Goal: Find contact information: Find contact information

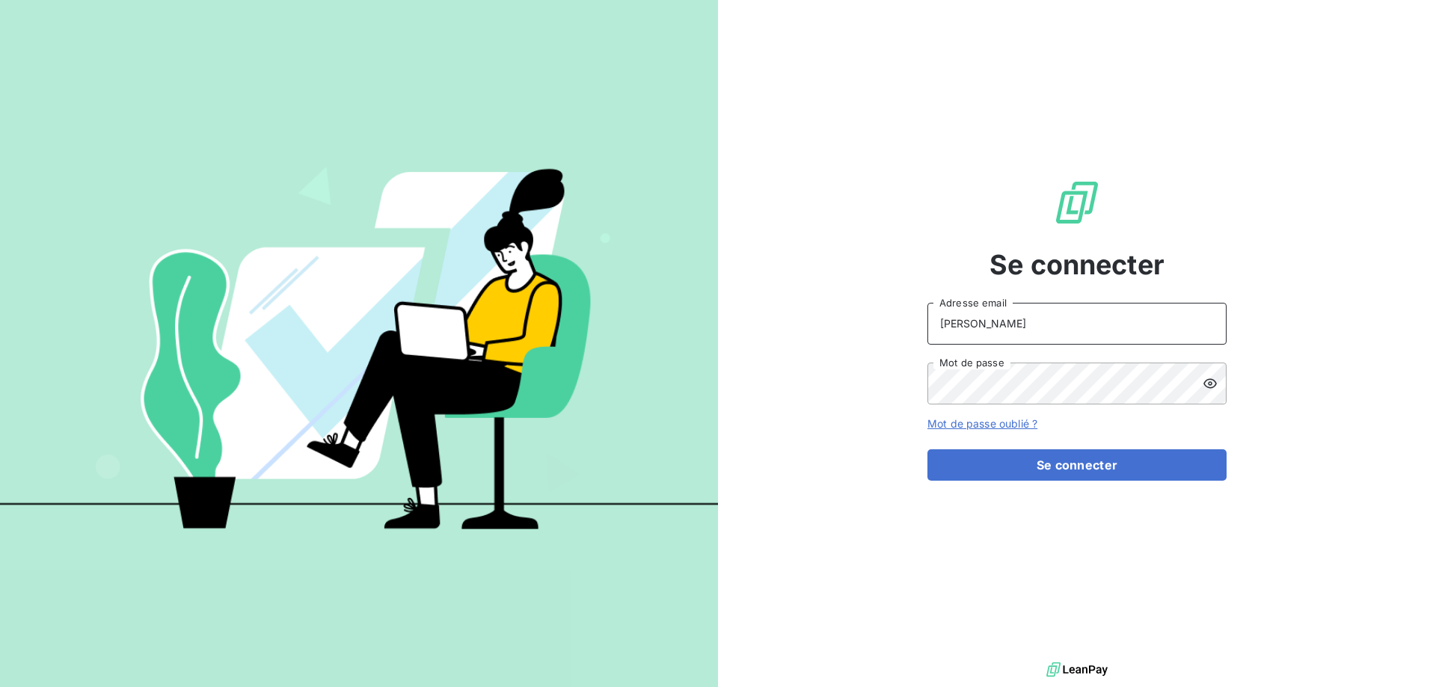
click at [1091, 328] on input "[PERSON_NAME]" at bounding box center [1076, 324] width 299 height 42
type input "[PERSON_NAME][EMAIL_ADDRESS][DOMAIN_NAME]"
click at [1219, 387] on div at bounding box center [1214, 384] width 24 height 42
click at [927, 449] on button "Se connecter" at bounding box center [1076, 464] width 299 height 31
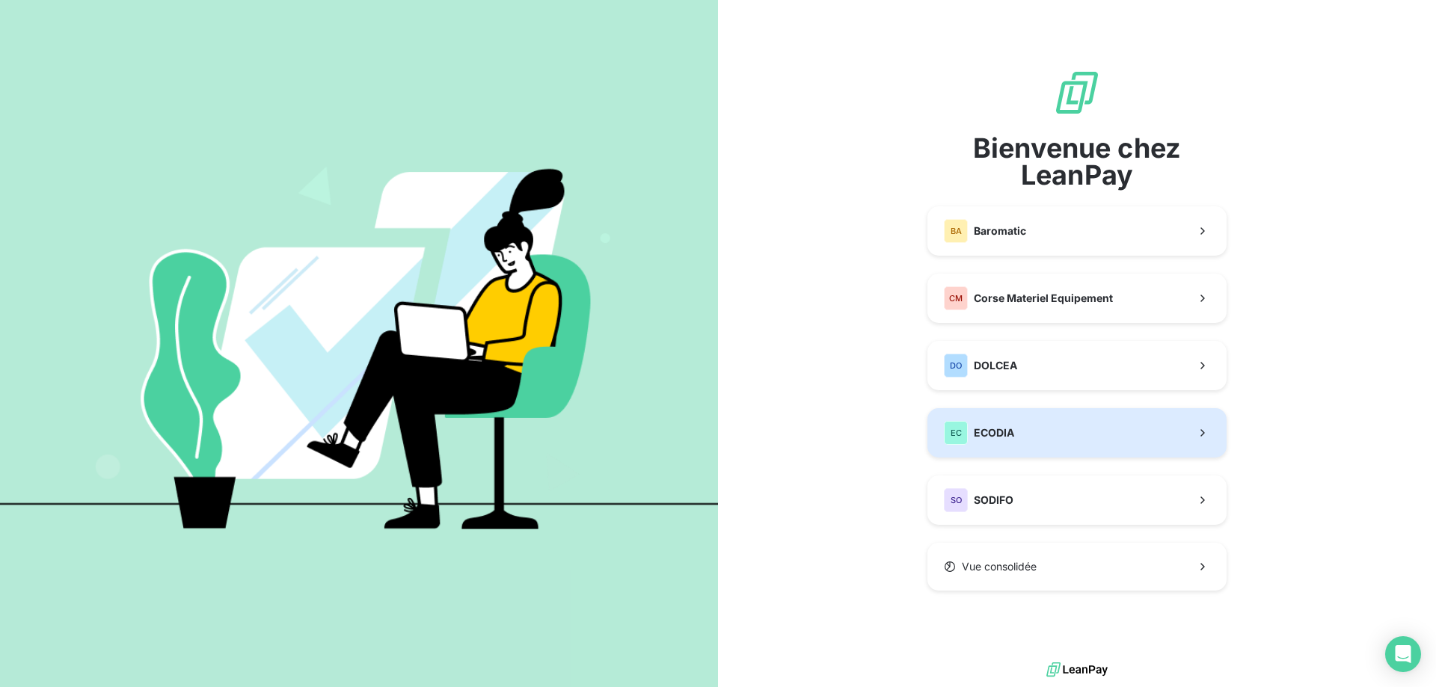
click at [1098, 431] on button "EC ECODIA" at bounding box center [1076, 432] width 299 height 49
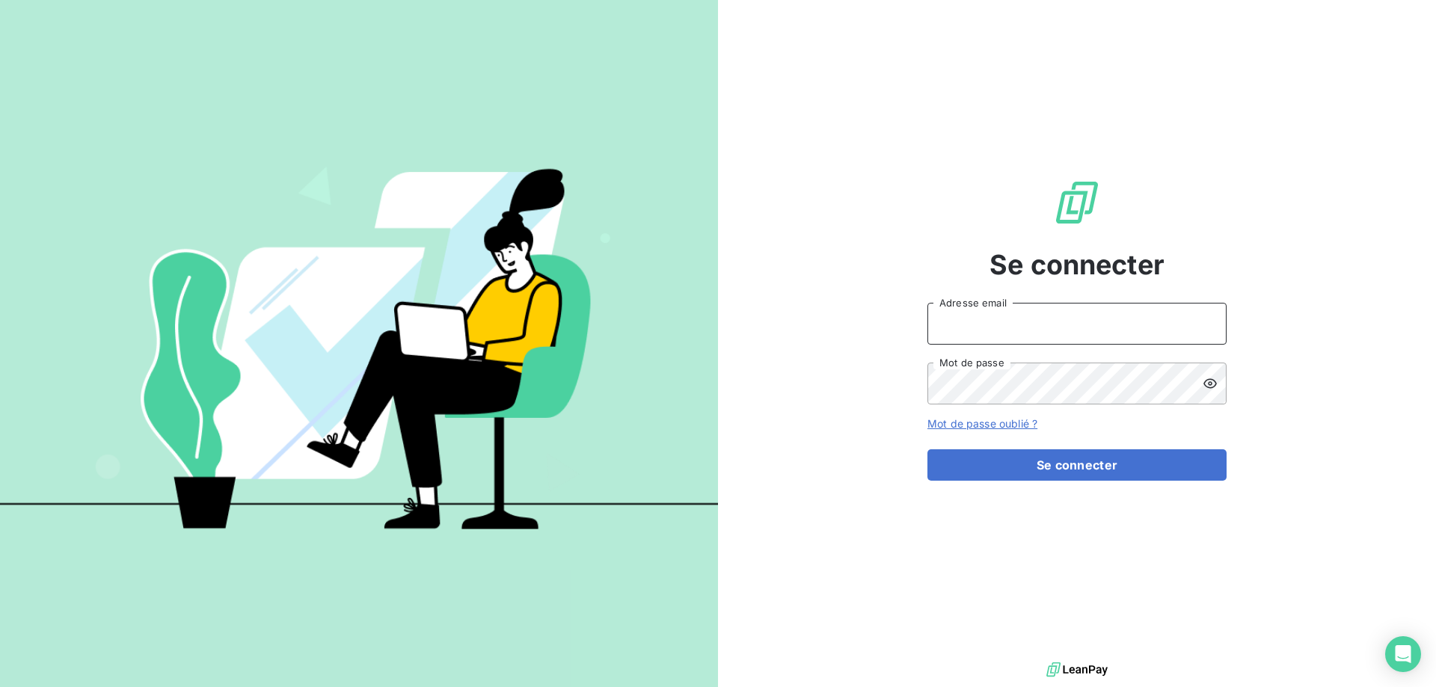
type input "[PERSON_NAME]"
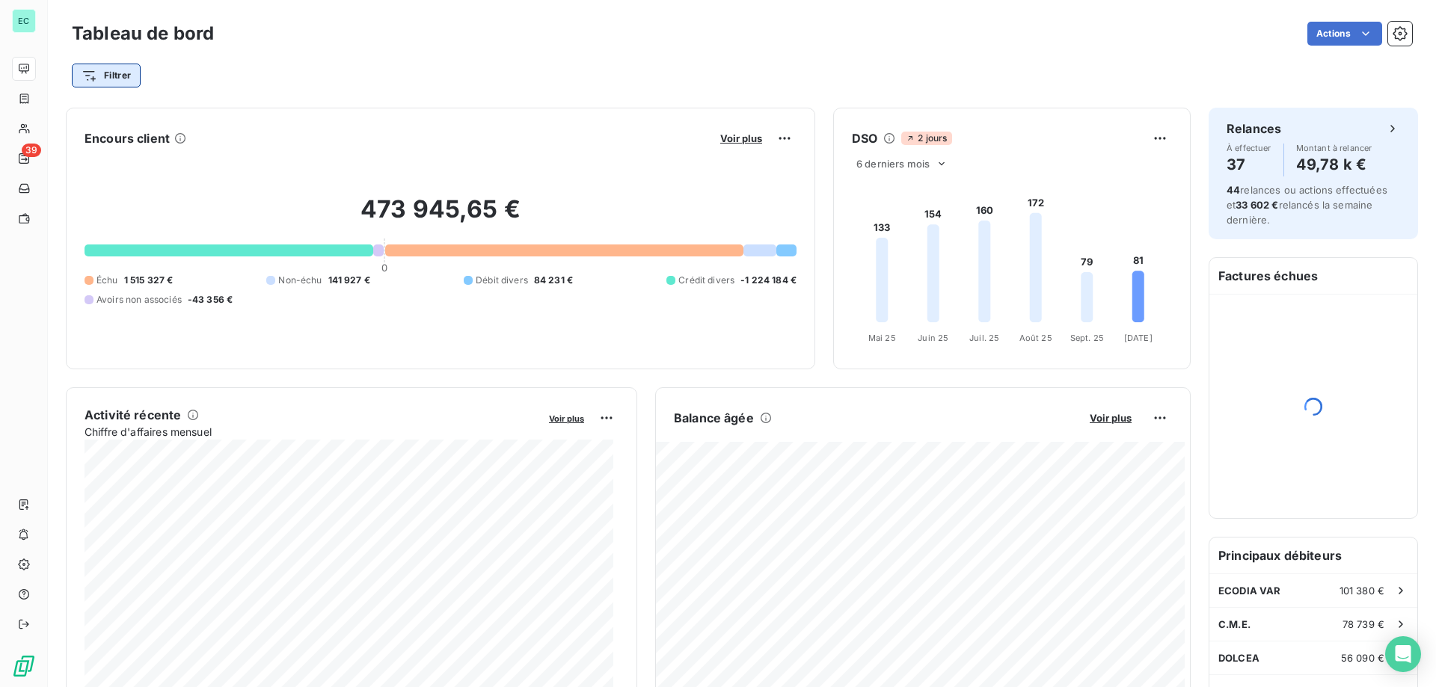
click at [124, 73] on html "EC 39 Tableau de bord Actions Filtrer Encours client Voir plus 473 945,65 € 0 É…" at bounding box center [718, 343] width 1436 height 687
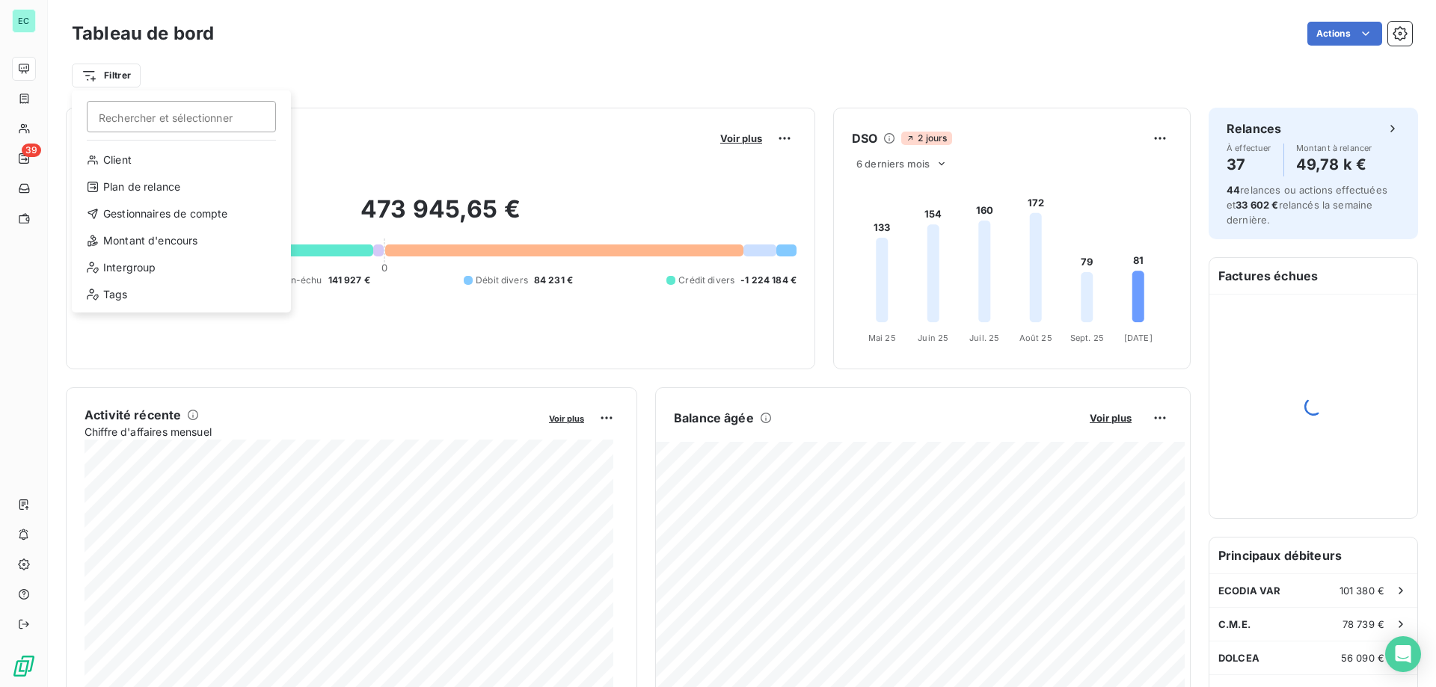
click at [95, 80] on html "EC 39 Tableau de bord Actions Filtrer Rechercher et sélectionner Client Plan de…" at bounding box center [718, 343] width 1436 height 687
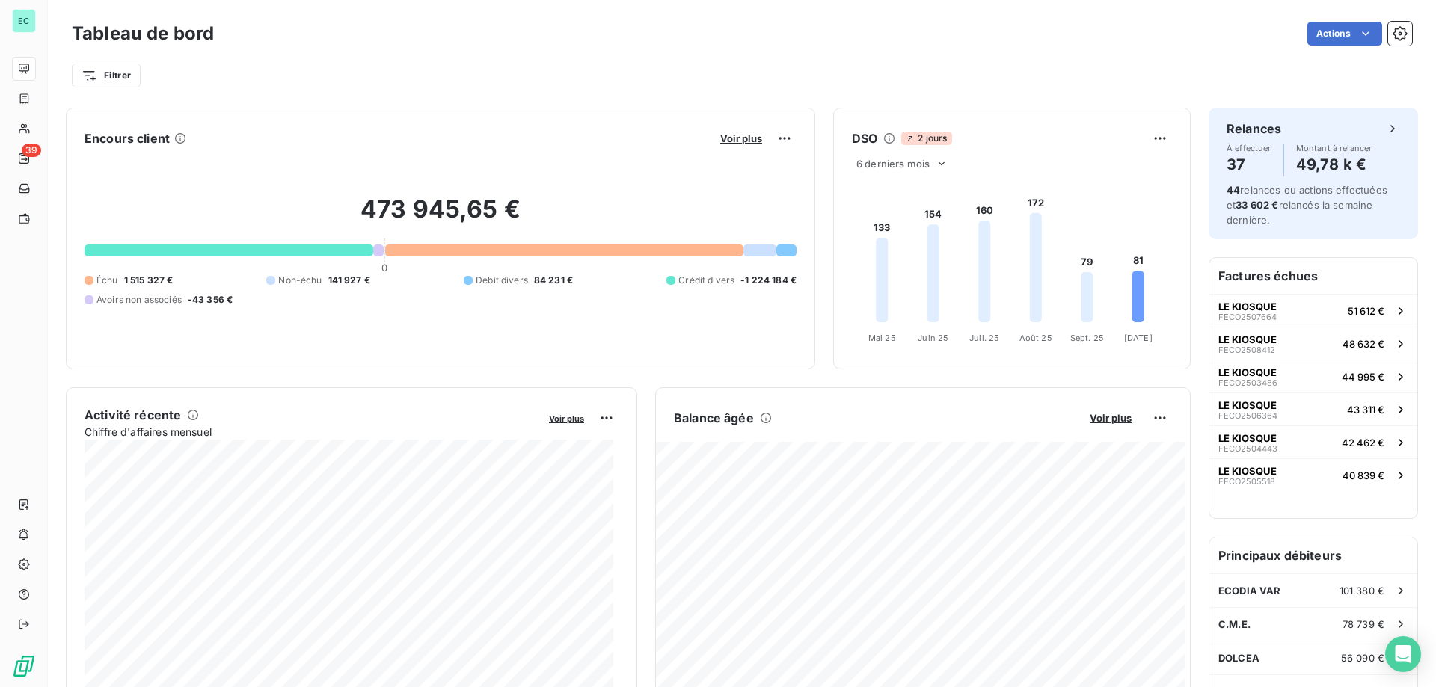
click at [95, 80] on html "EC 39 Tableau de bord Actions Filtrer Encours client Voir plus 473 945,65 € 0 É…" at bounding box center [718, 343] width 1436 height 687
click at [245, 73] on html "EC 39 Tableau de bord Actions Filtrer Encours client Voir plus 473 945,65 € 0 É…" at bounding box center [718, 343] width 1436 height 687
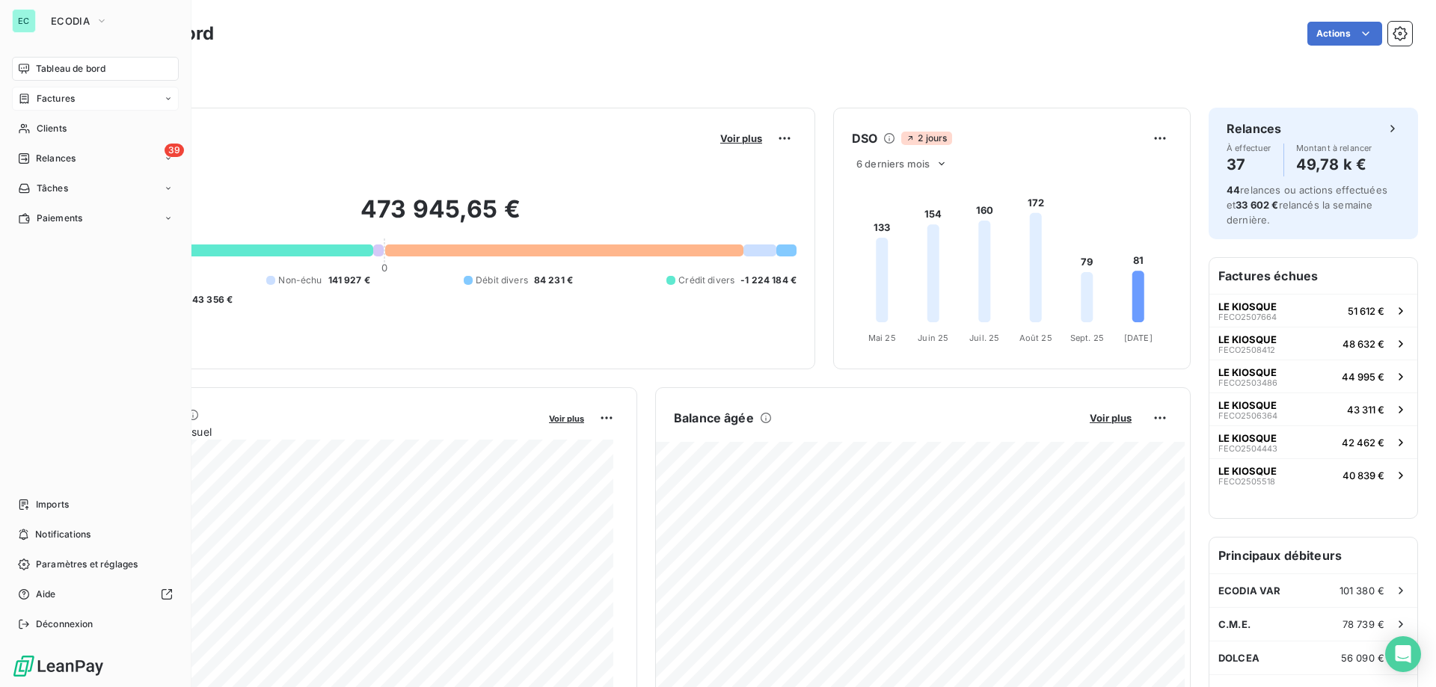
click at [46, 103] on span "Factures" at bounding box center [56, 98] width 38 height 13
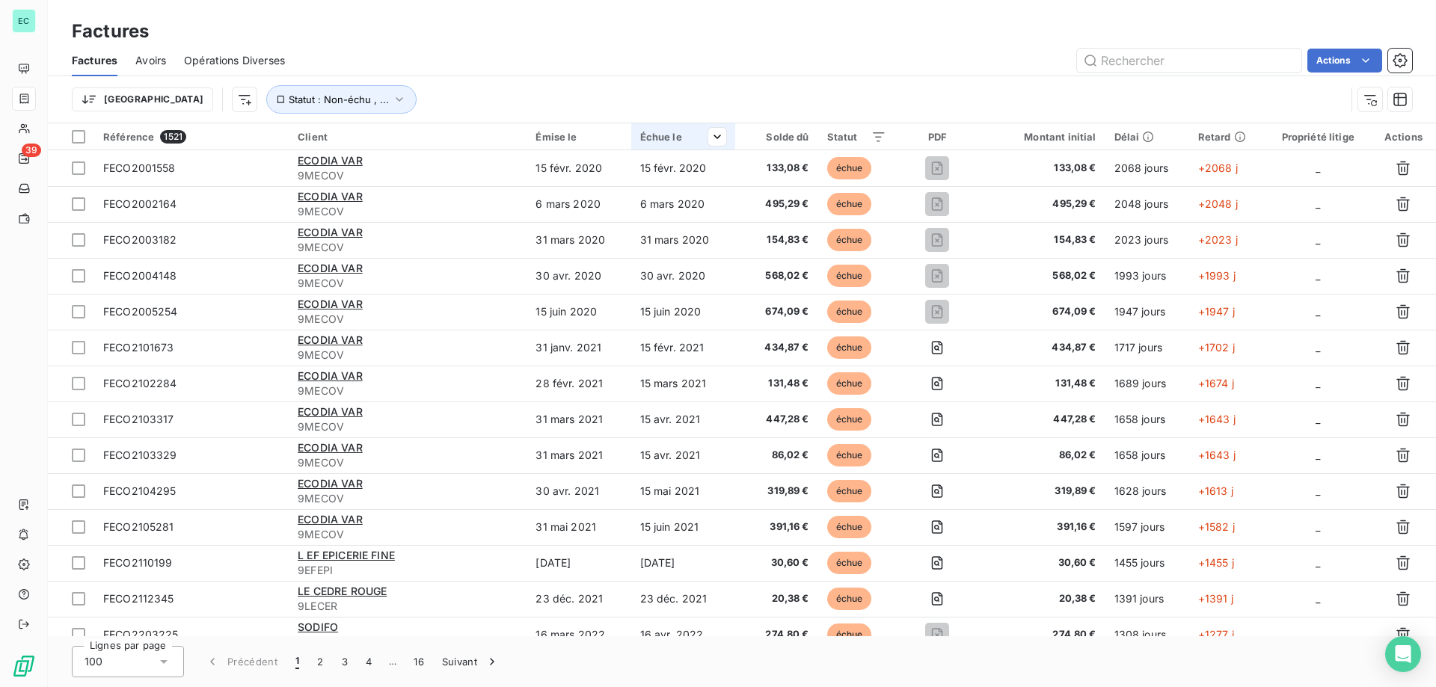
click at [648, 137] on div "Échue le" at bounding box center [683, 137] width 86 height 12
click at [671, 201] on span "Trier par ordre décroissant" at bounding box center [645, 201] width 133 height 15
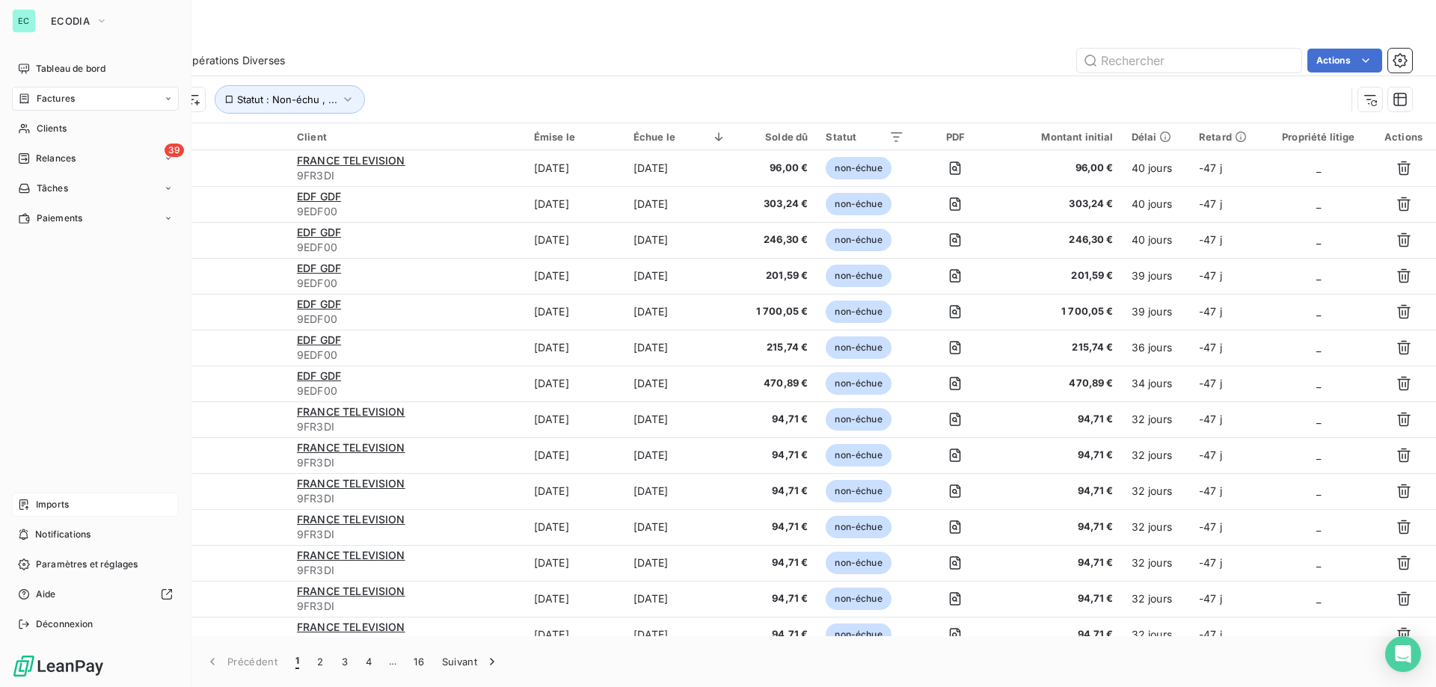
click at [56, 500] on span "Imports" at bounding box center [52, 504] width 33 height 13
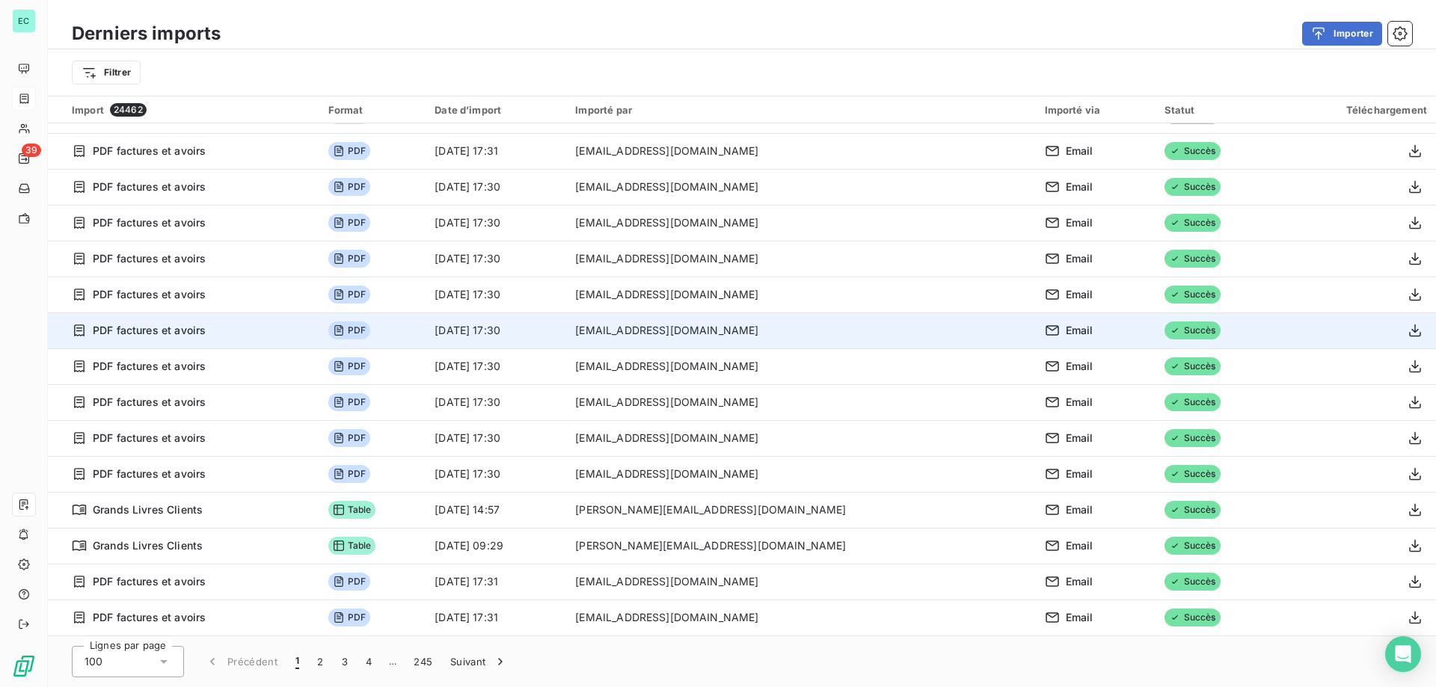
scroll to position [3077, 0]
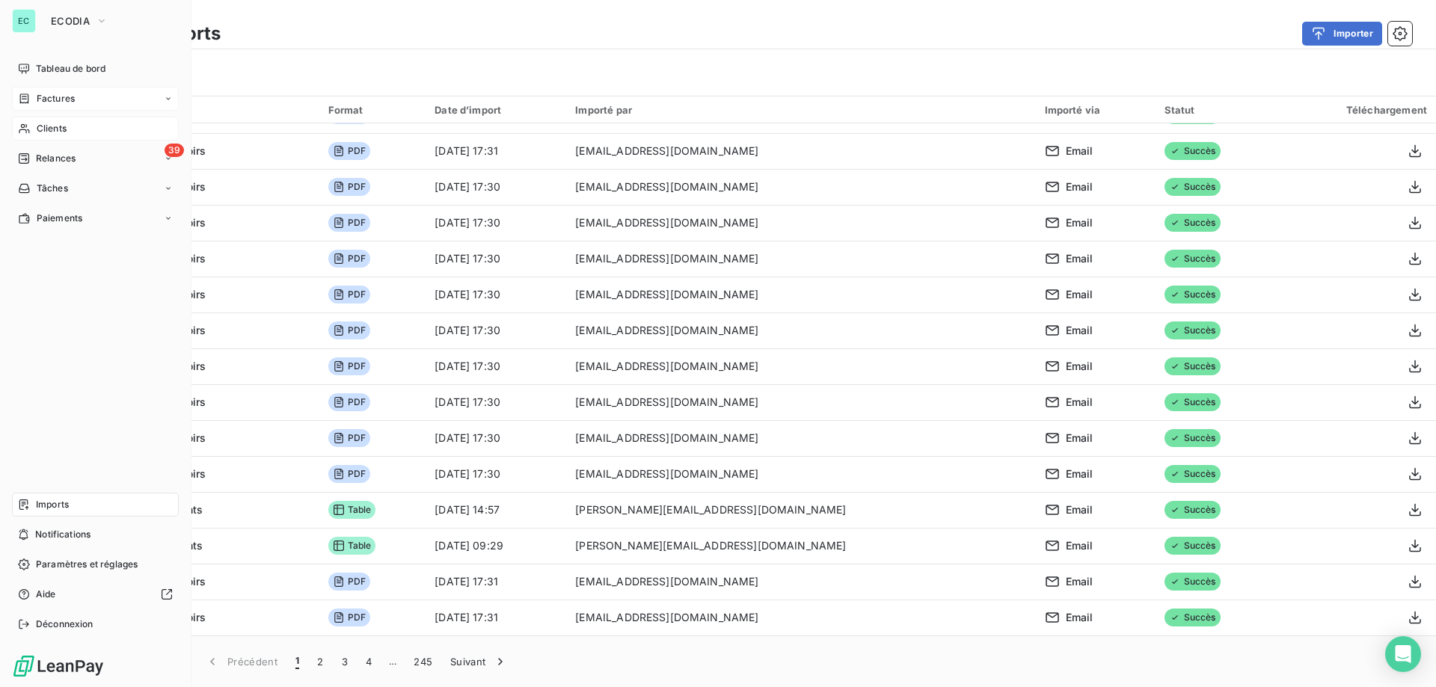
click at [53, 132] on span "Clients" at bounding box center [52, 128] width 30 height 13
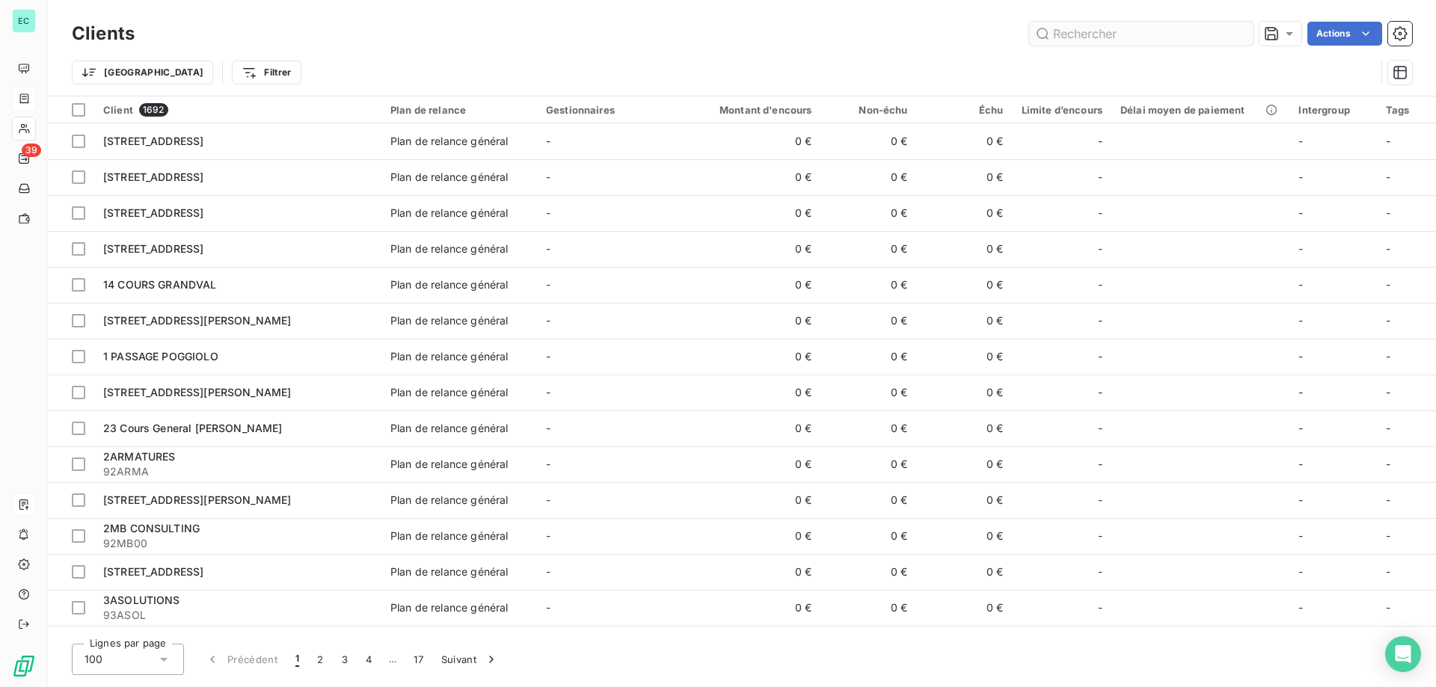
click at [1135, 37] on input "text" at bounding box center [1141, 34] width 224 height 24
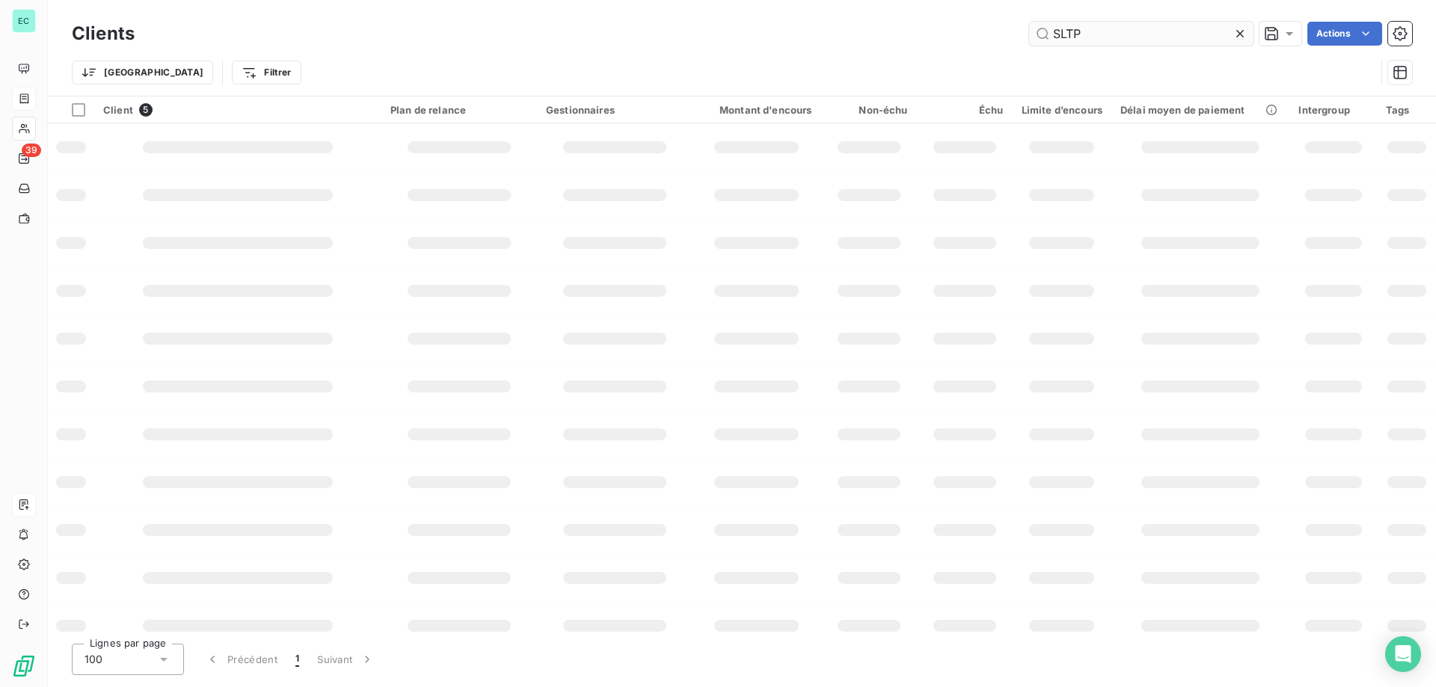
type input "SLTP"
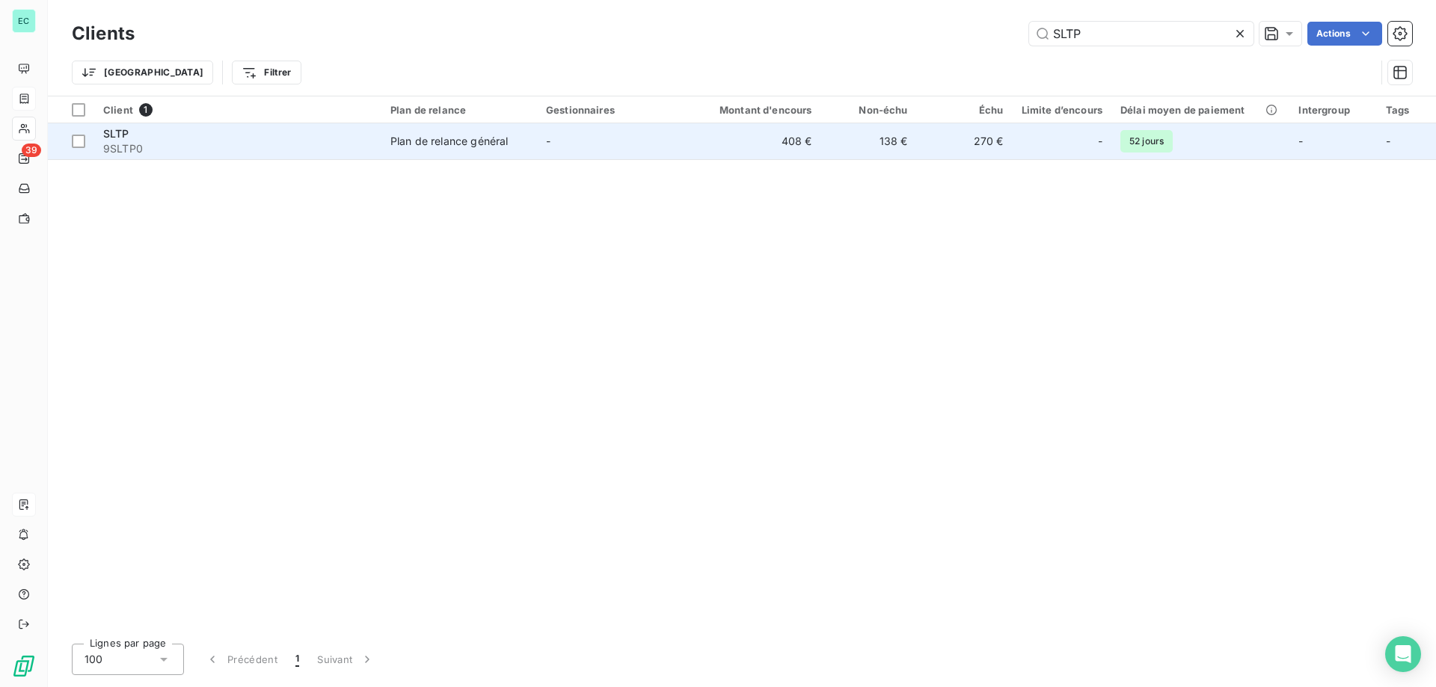
click at [989, 147] on td "270 €" at bounding box center [965, 141] width 96 height 36
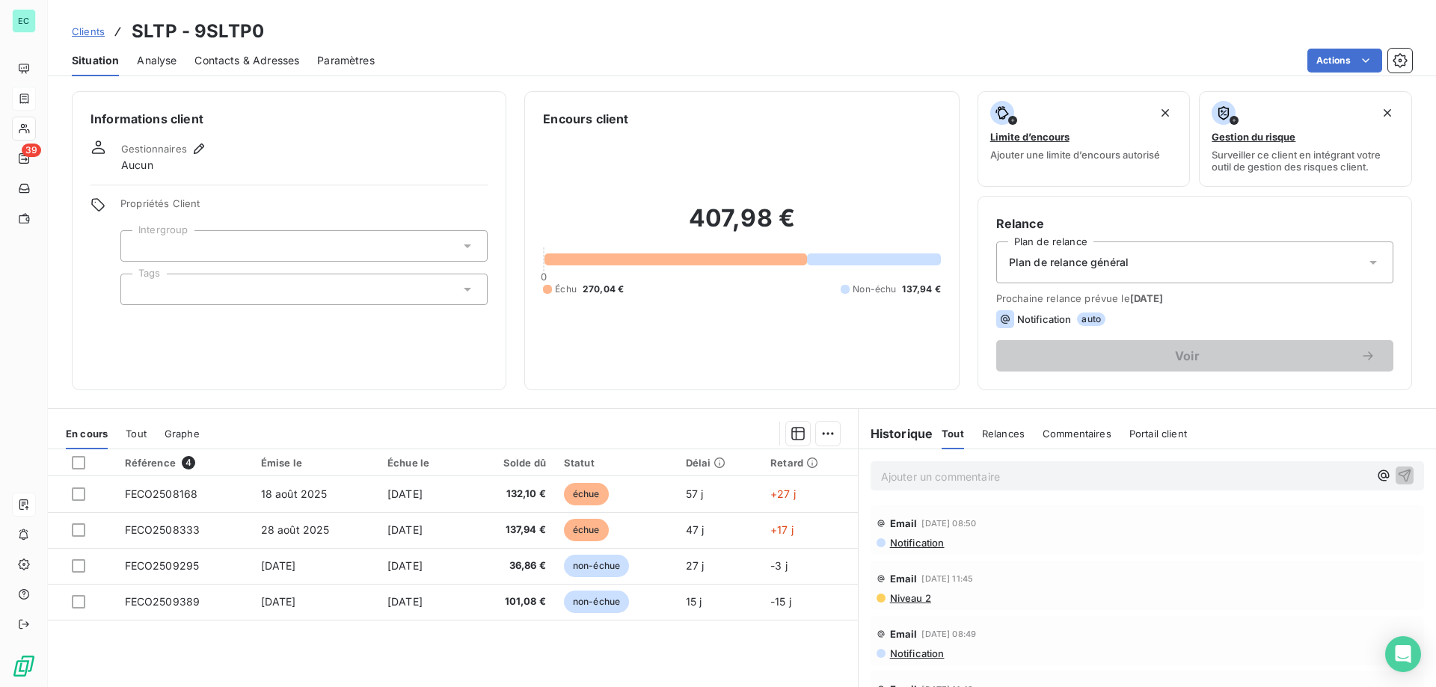
click at [288, 59] on span "Contacts & Adresses" at bounding box center [246, 60] width 105 height 15
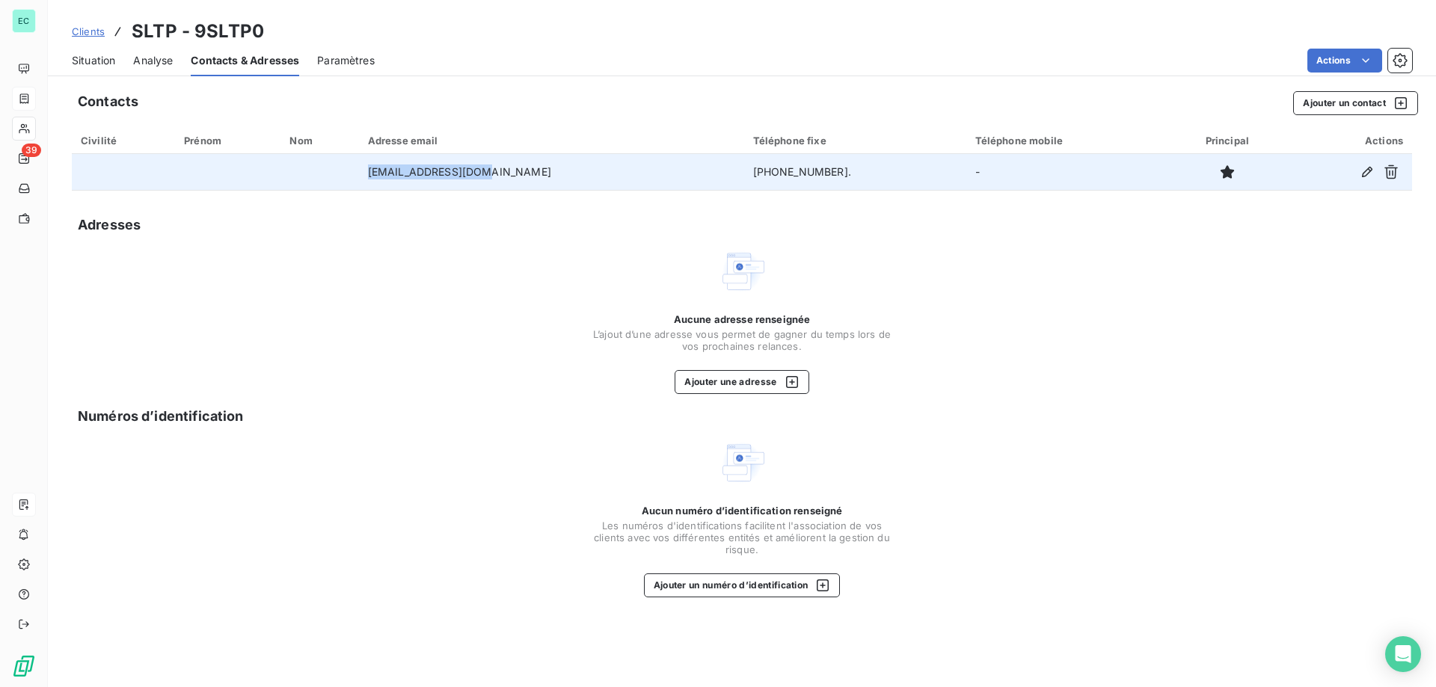
drag, startPoint x: 421, startPoint y: 174, endPoint x: 524, endPoint y: 178, distance: 103.3
click at [524, 178] on td "[EMAIL_ADDRESS][DOMAIN_NAME]" at bounding box center [551, 172] width 385 height 36
copy td "[EMAIL_ADDRESS][DOMAIN_NAME]"
